Goal: Register for event/course

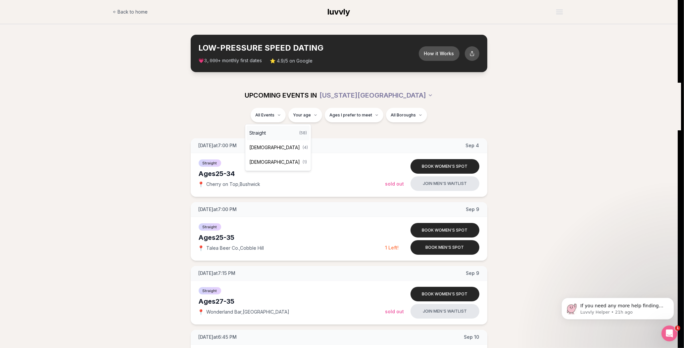
click at [265, 126] on div "Straight ( 58 )" at bounding box center [278, 133] width 63 height 15
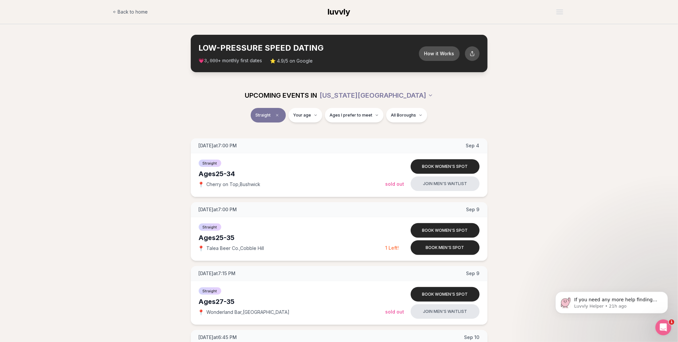
click at [643, 110] on div "Straight Your age Ages I prefer to meet All Boroughs" at bounding box center [339, 119] width 678 height 23
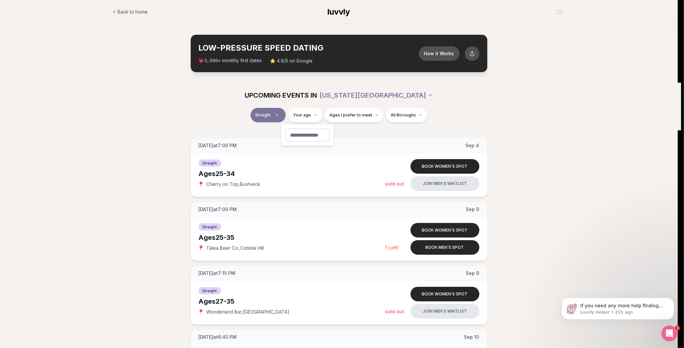
click at [304, 139] on input "number" at bounding box center [307, 134] width 44 height 13
